Goal: Transaction & Acquisition: Download file/media

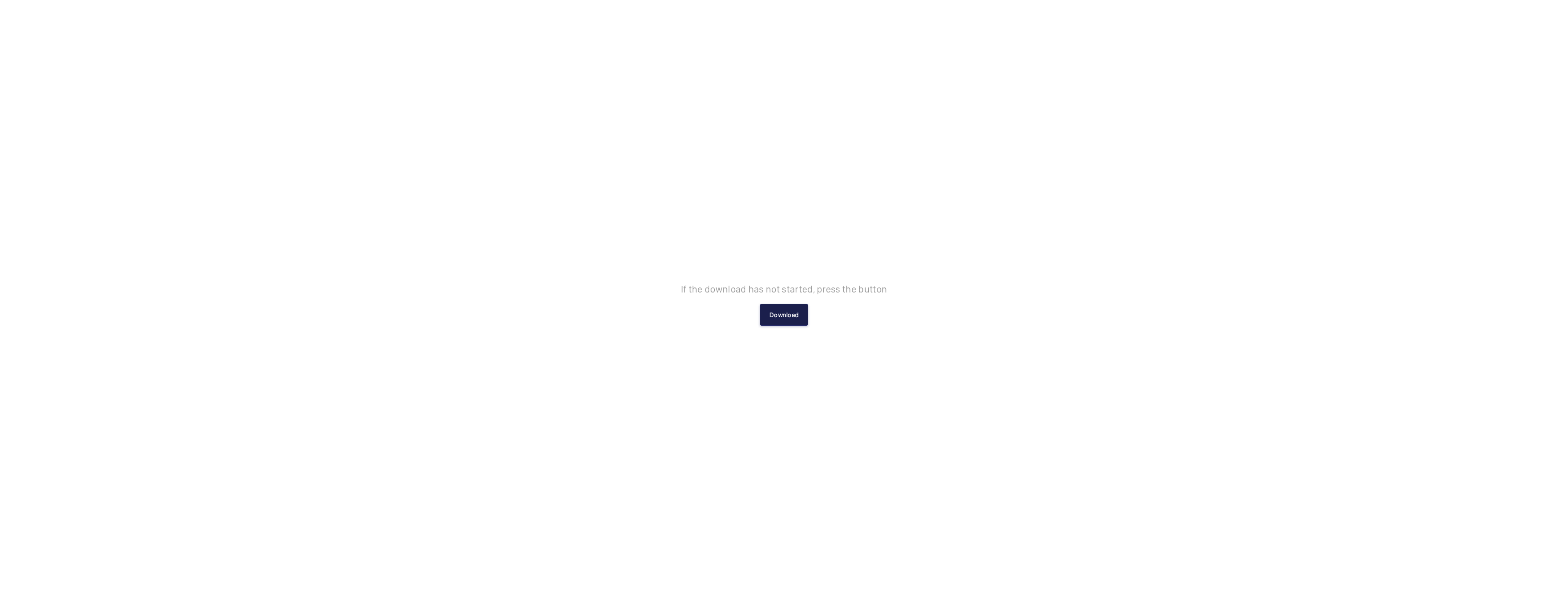
click at [793, 311] on button "Download" at bounding box center [784, 314] width 49 height 22
click at [785, 312] on button "Download" at bounding box center [784, 314] width 49 height 22
click at [778, 320] on button "Download" at bounding box center [784, 314] width 49 height 22
